Goal: Navigation & Orientation: Find specific page/section

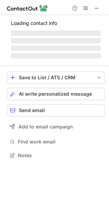
scroll to position [177, 109]
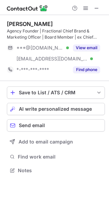
scroll to position [166, 109]
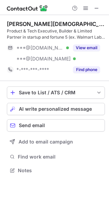
scroll to position [166, 109]
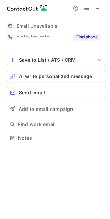
scroll to position [133, 110]
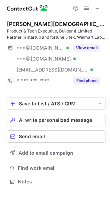
scroll to position [177, 110]
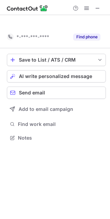
scroll to position [122, 110]
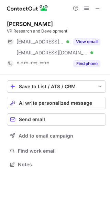
scroll to position [160, 110]
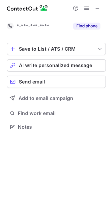
scroll to position [122, 110]
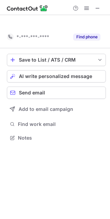
scroll to position [122, 110]
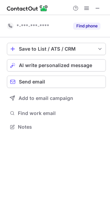
scroll to position [122, 110]
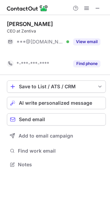
scroll to position [149, 110]
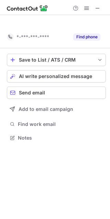
scroll to position [122, 110]
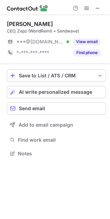
scroll to position [149, 110]
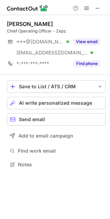
scroll to position [160, 110]
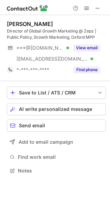
scroll to position [166, 110]
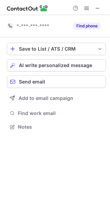
scroll to position [122, 110]
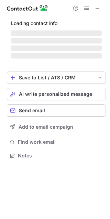
scroll to position [133, 110]
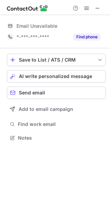
scroll to position [133, 110]
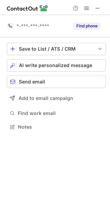
scroll to position [122, 110]
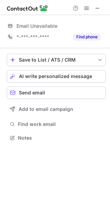
scroll to position [133, 110]
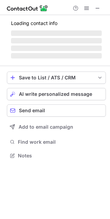
scroll to position [133, 110]
